Goal: Find specific page/section: Find specific page/section

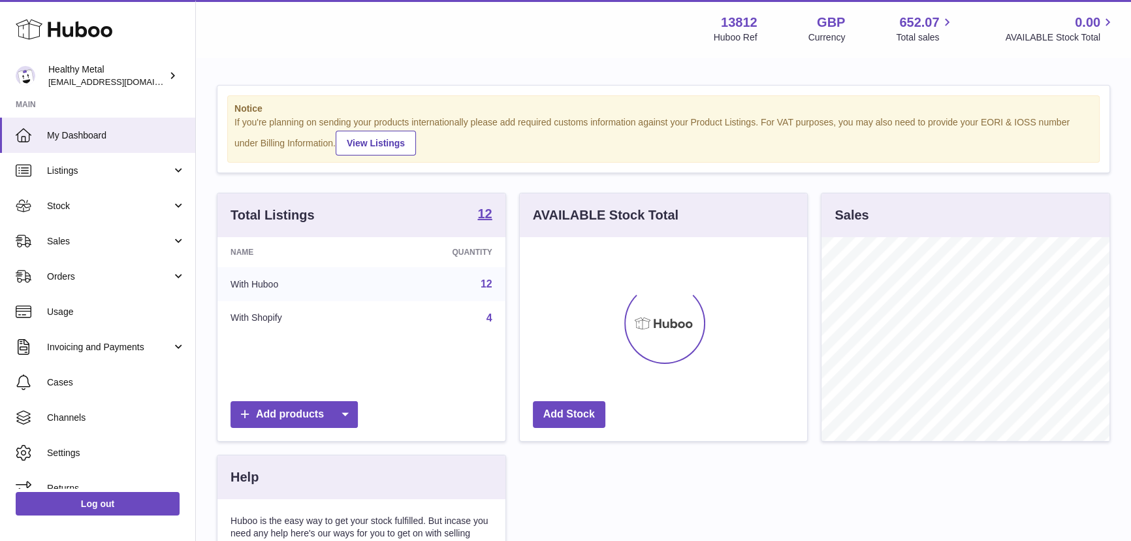
scroll to position [203, 287]
click at [47, 238] on span "Sales" at bounding box center [109, 241] width 125 height 12
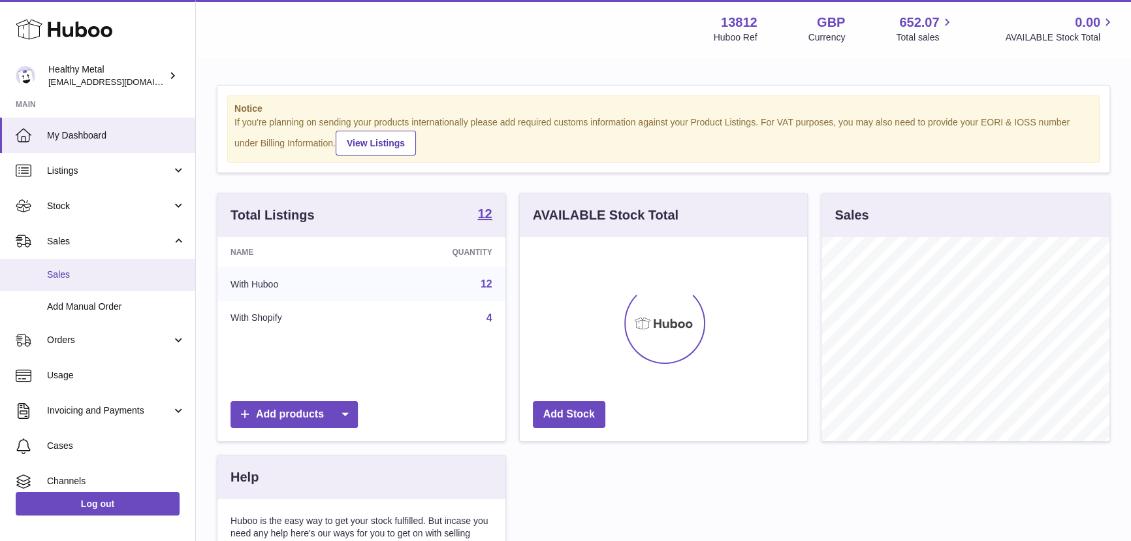
click at [66, 281] on link "Sales" at bounding box center [97, 275] width 195 height 32
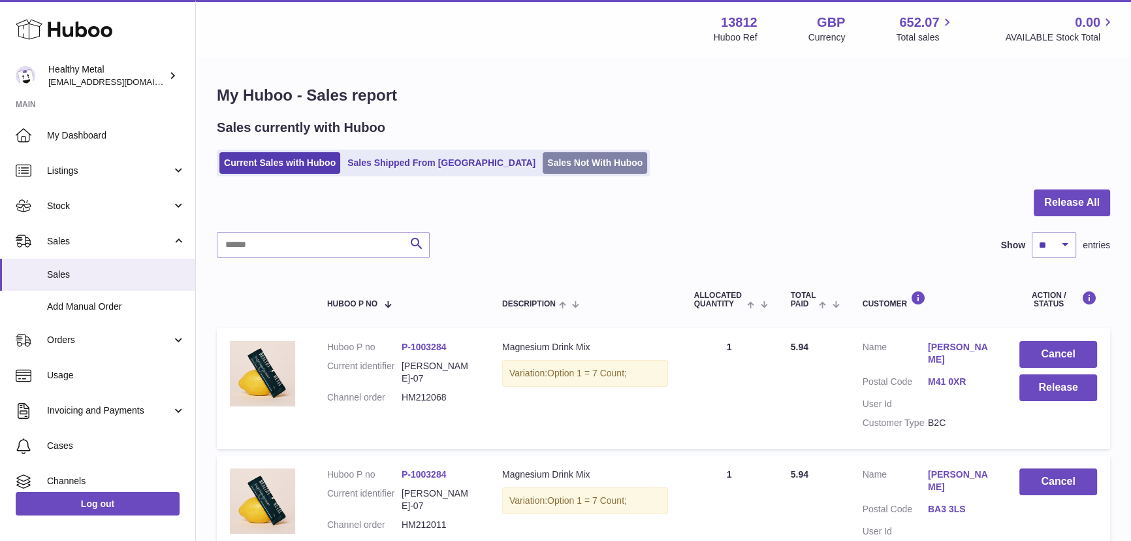
click at [543, 163] on link "Sales Not With Huboo" at bounding box center [595, 163] width 104 height 22
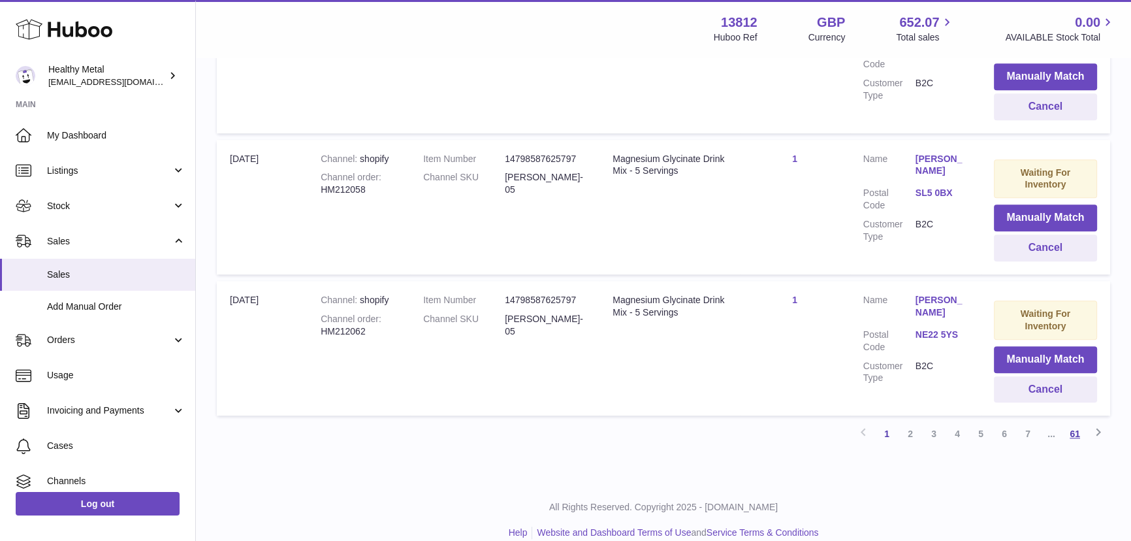
click at [1072, 422] on link "61" at bounding box center [1075, 434] width 24 height 24
